Goal: Check status: Check status

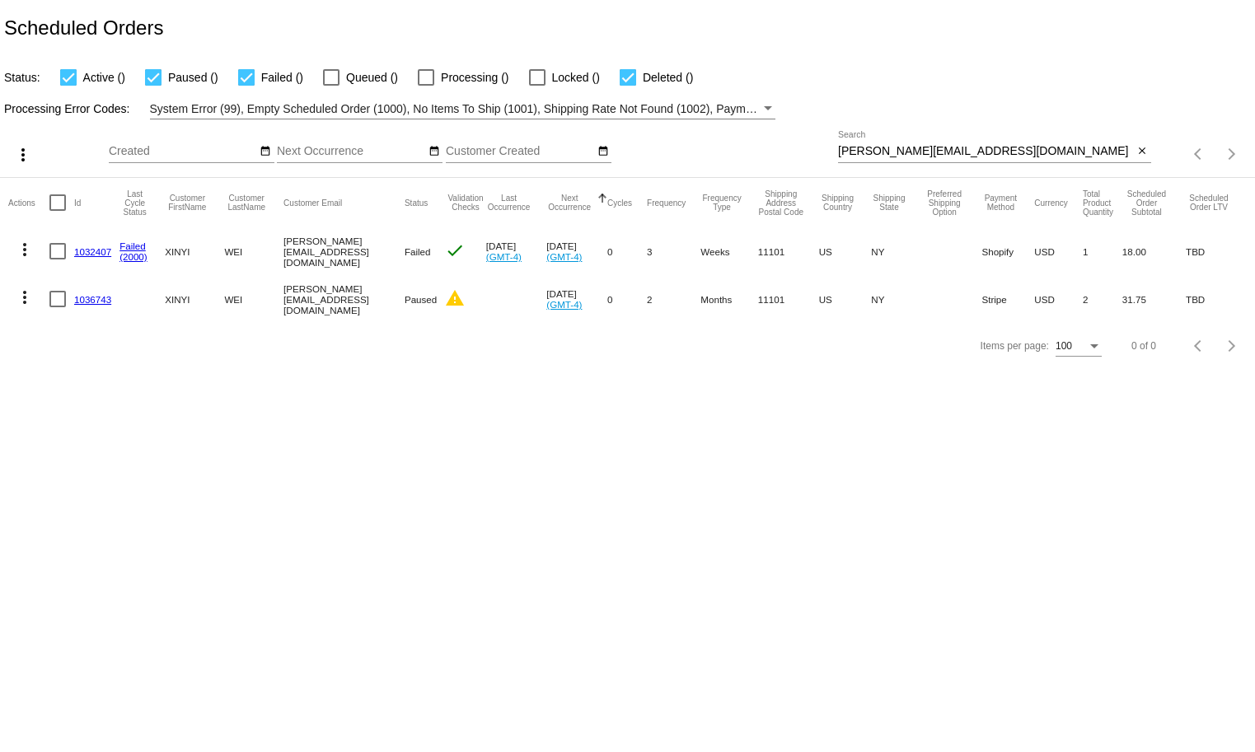
click at [607, 149] on input "[PERSON_NAME][EMAIL_ADDRESS][DOMAIN_NAME]" at bounding box center [986, 151] width 296 height 13
paste input "donne@g"
type input "[EMAIL_ADDRESS][DOMAIN_NAME]"
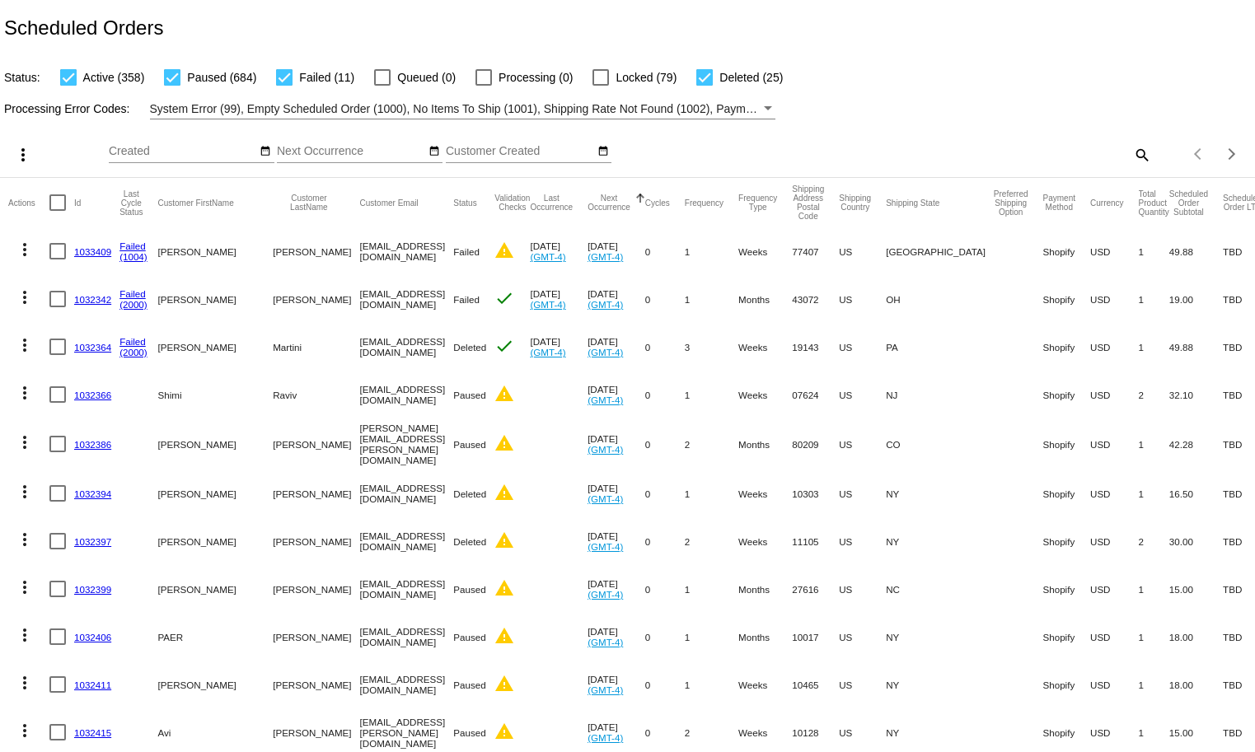
click at [607, 155] on div "search" at bounding box center [994, 155] width 313 height 26
click at [607, 156] on mat-icon "search" at bounding box center [1141, 155] width 20 height 26
paste input "[PERSON_NAME][EMAIL_ADDRESS][PERSON_NAME][DOMAIN_NAME]"
click at [607, 156] on input "Search" at bounding box center [994, 151] width 313 height 13
type input "[PERSON_NAME][EMAIL_ADDRESS][PERSON_NAME][DOMAIN_NAME]"
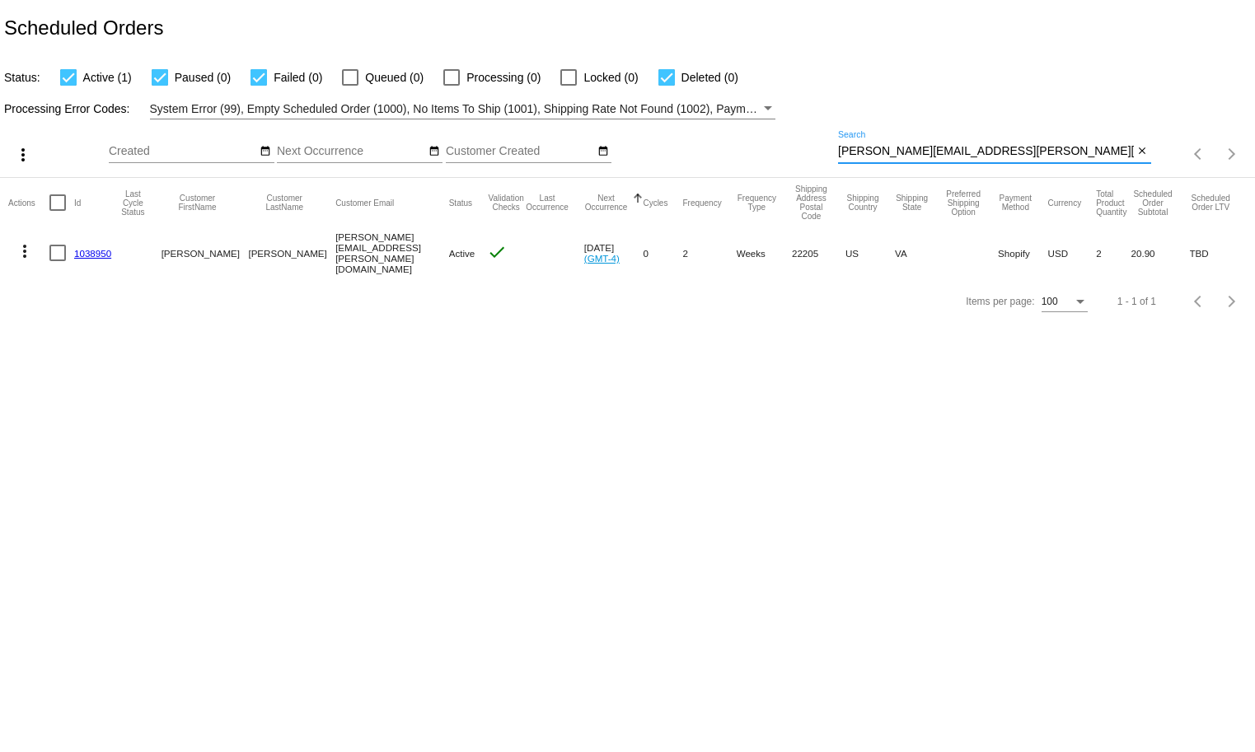
click at [93, 250] on link "1038950" at bounding box center [92, 253] width 37 height 11
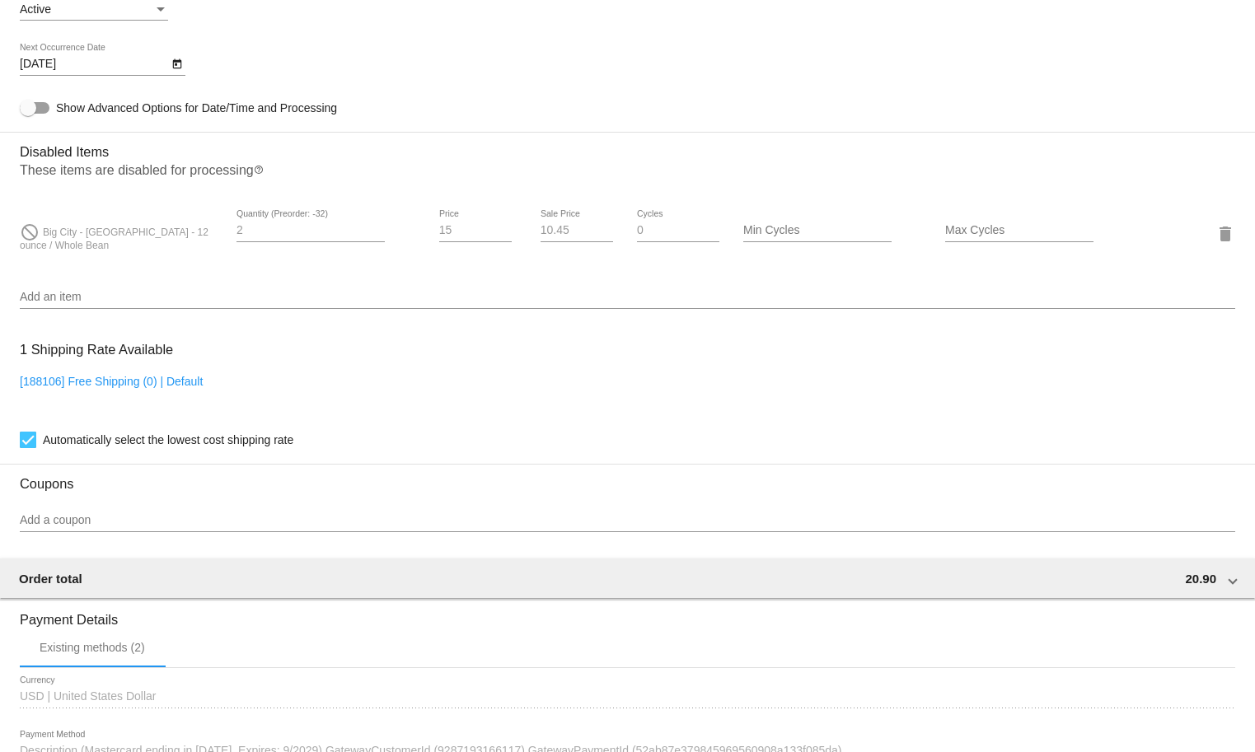
scroll to position [597, 0]
